Goal: Task Accomplishment & Management: Use online tool/utility

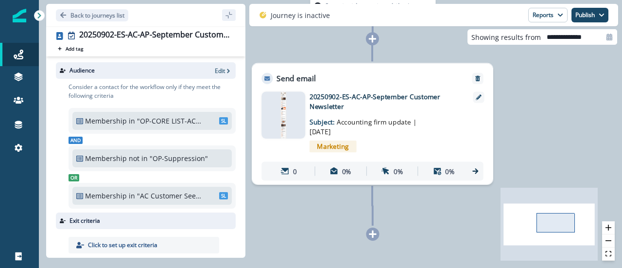
drag, startPoint x: 441, startPoint y: 226, endPoint x: 472, endPoint y: 220, distance: 31.6
click at [472, 220] on div "0 contact has entered the journey Send email Email asset changed, journey repor…" at bounding box center [330, 134] width 583 height 268
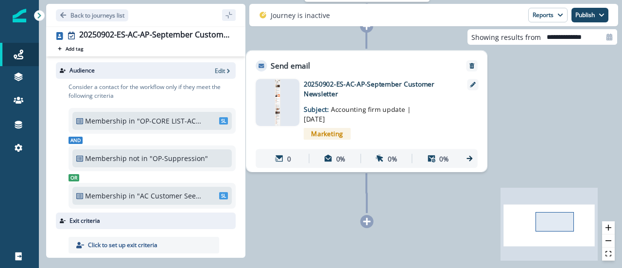
drag, startPoint x: 404, startPoint y: 77, endPoint x: 406, endPoint y: 25, distance: 52.0
click at [406, 25] on div "Back to journeys list 20250902-ES-AC-AP-September Customer Newsletter Add tag S…" at bounding box center [330, 134] width 583 height 268
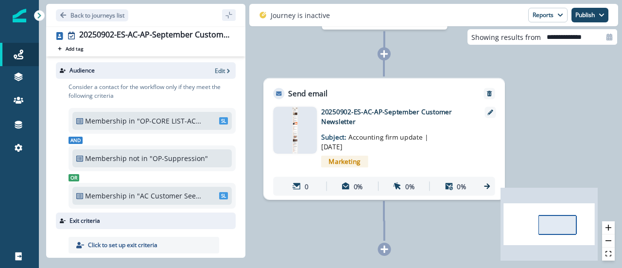
drag, startPoint x: 409, startPoint y: 196, endPoint x: 420, endPoint y: 243, distance: 48.8
click at [420, 243] on div "0 contact has entered the journey Send email Email asset changed, journey repor…" at bounding box center [330, 134] width 583 height 268
click at [62, 14] on icon "Go back" at bounding box center [63, 15] width 6 height 6
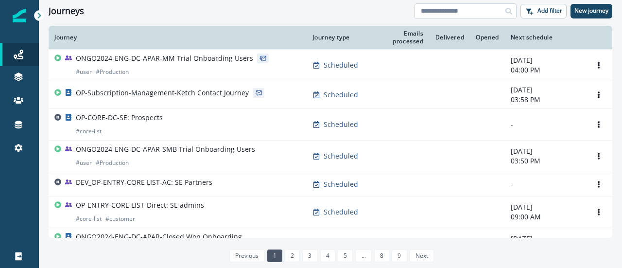
click at [479, 9] on input at bounding box center [465, 11] width 102 height 16
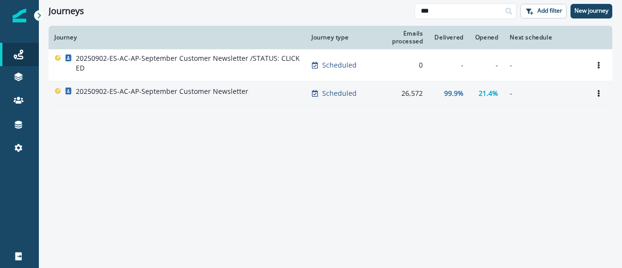
type input "***"
click at [254, 97] on div "20250902-ES-AC-AP-September Customer Newsletter" at bounding box center [176, 93] width 245 height 14
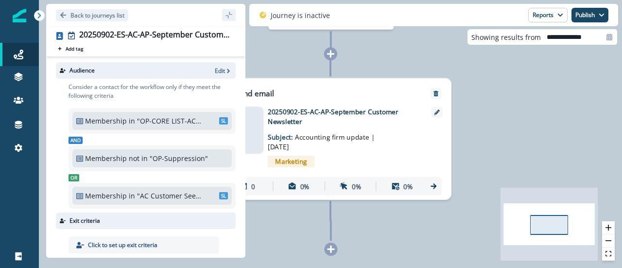
drag, startPoint x: 362, startPoint y: 117, endPoint x: 461, endPoint y: 157, distance: 106.8
click at [410, 207] on div "0 contact has entered the journey Send email Email asset changed, journey repor…" at bounding box center [330, 134] width 583 height 268
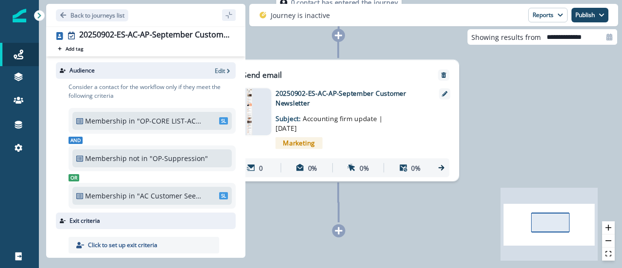
drag, startPoint x: 506, startPoint y: 186, endPoint x: 509, endPoint y: 128, distance: 58.9
click at [509, 128] on div "0 contact has entered the journey Send email Email asset changed, journey repor…" at bounding box center [330, 134] width 583 height 268
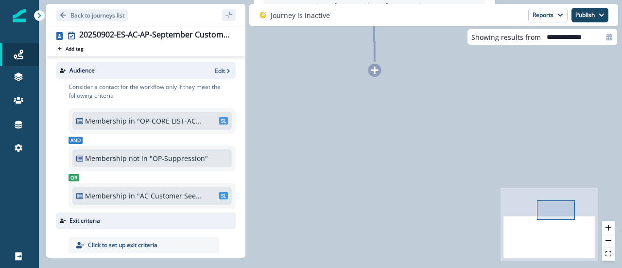
drag, startPoint x: 382, startPoint y: 144, endPoint x: 421, endPoint y: 212, distance: 79.0
click at [421, 212] on div "0 contact has entered the journey Send email Email asset changed, journey repor…" at bounding box center [330, 134] width 583 height 268
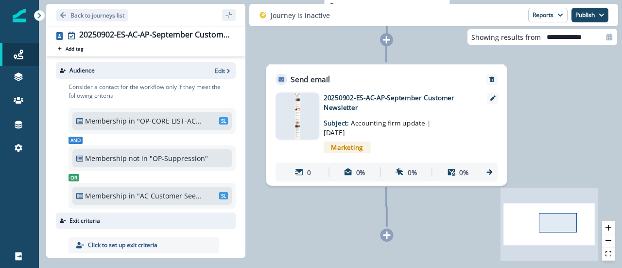
drag, startPoint x: 322, startPoint y: 51, endPoint x: 323, endPoint y: 195, distance: 143.3
click at [323, 195] on div "0 contact has entered the journey Send email Email asset changed, journey repor…" at bounding box center [330, 134] width 583 height 268
click at [61, 15] on icon "Go back" at bounding box center [63, 15] width 6 height 6
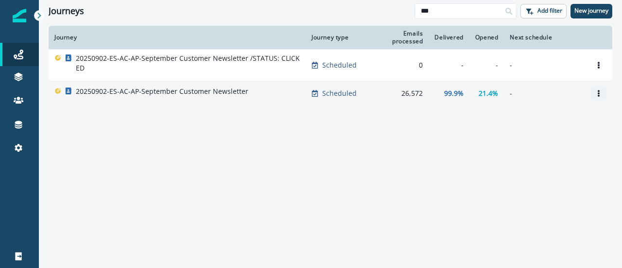
click at [601, 92] on icon "Options" at bounding box center [598, 93] width 7 height 7
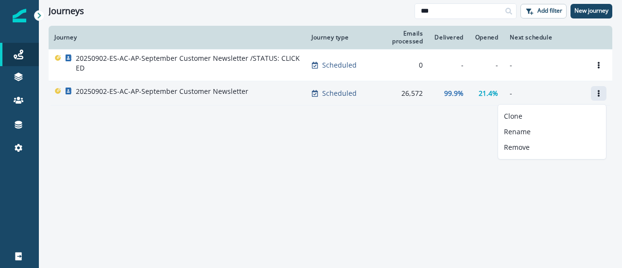
click at [601, 92] on icon "Options" at bounding box center [598, 93] width 7 height 7
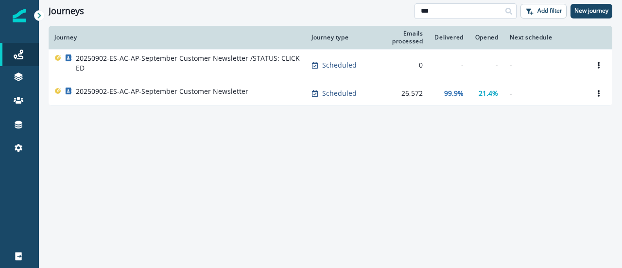
click at [448, 6] on input "***" at bounding box center [465, 11] width 102 height 16
type input "*********"
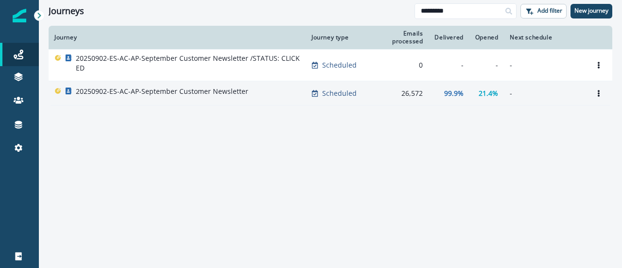
click at [335, 96] on p "Scheduled" at bounding box center [339, 93] width 34 height 10
